Goal: Find specific page/section: Find specific page/section

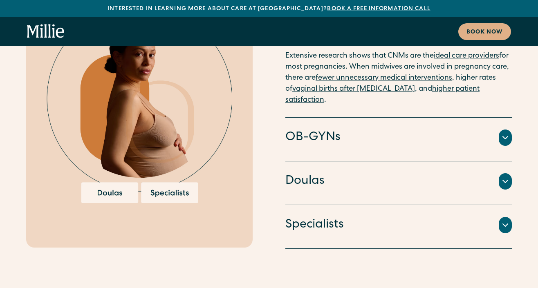
scroll to position [2123, 0]
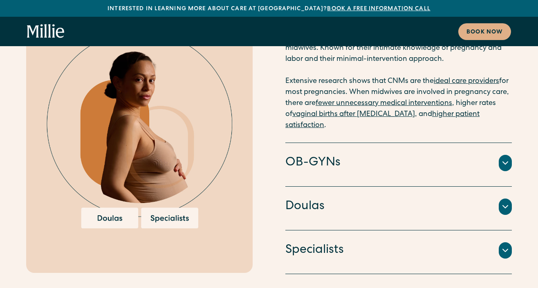
click at [351, 154] on div "OB-GYNs" at bounding box center [398, 162] width 226 height 17
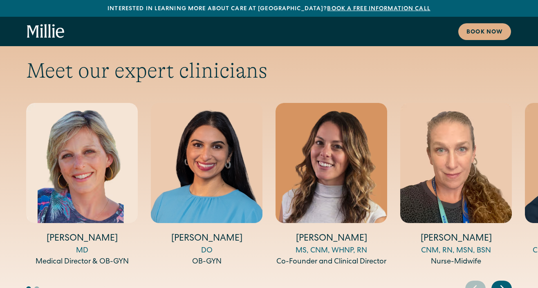
scroll to position [2685, 0]
click at [495, 281] on div "Next slide" at bounding box center [501, 289] width 20 height 16
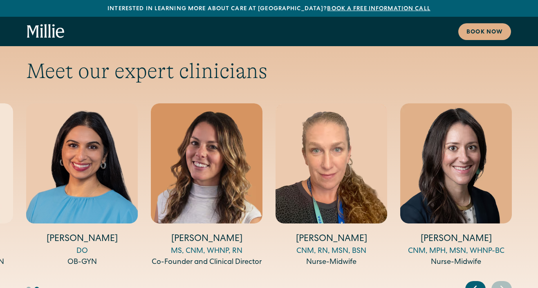
click at [495, 281] on div "Next slide" at bounding box center [501, 289] width 20 height 16
click at [100, 233] on h4 "[PERSON_NAME]" at bounding box center [82, 239] width 112 height 13
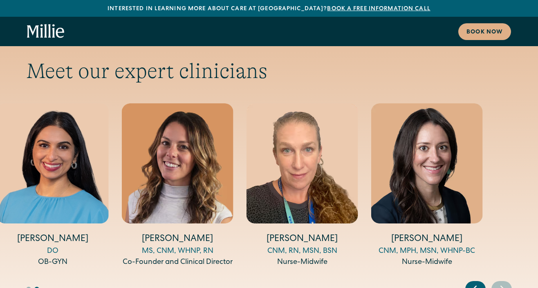
click at [45, 233] on h4 "[PERSON_NAME]" at bounding box center [53, 239] width 112 height 13
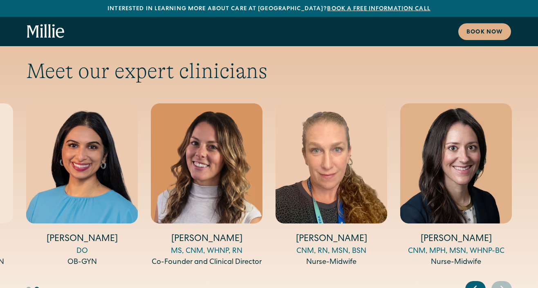
click at [82, 246] on div "DO" at bounding box center [82, 251] width 112 height 11
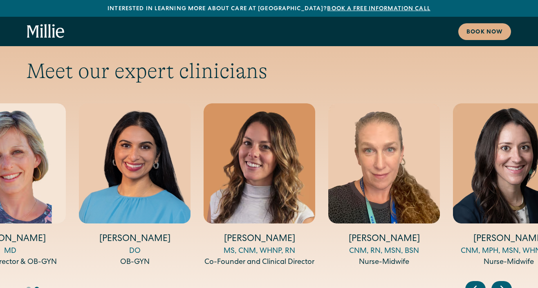
click at [116, 233] on h4 "[PERSON_NAME]" at bounding box center [135, 239] width 112 height 13
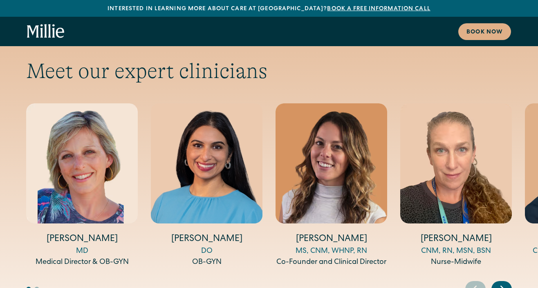
click at [123, 193] on div "[PERSON_NAME] MD Medical Director & OB-GYN [PERSON_NAME] DO OB-GYN [PERSON_NAME…" at bounding box center [268, 185] width 485 height 165
click at [197, 233] on h4 "[PERSON_NAME]" at bounding box center [207, 239] width 112 height 13
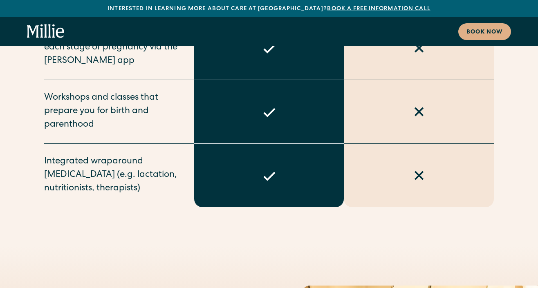
scroll to position [3603, 0]
